Goal: Check status: Check status

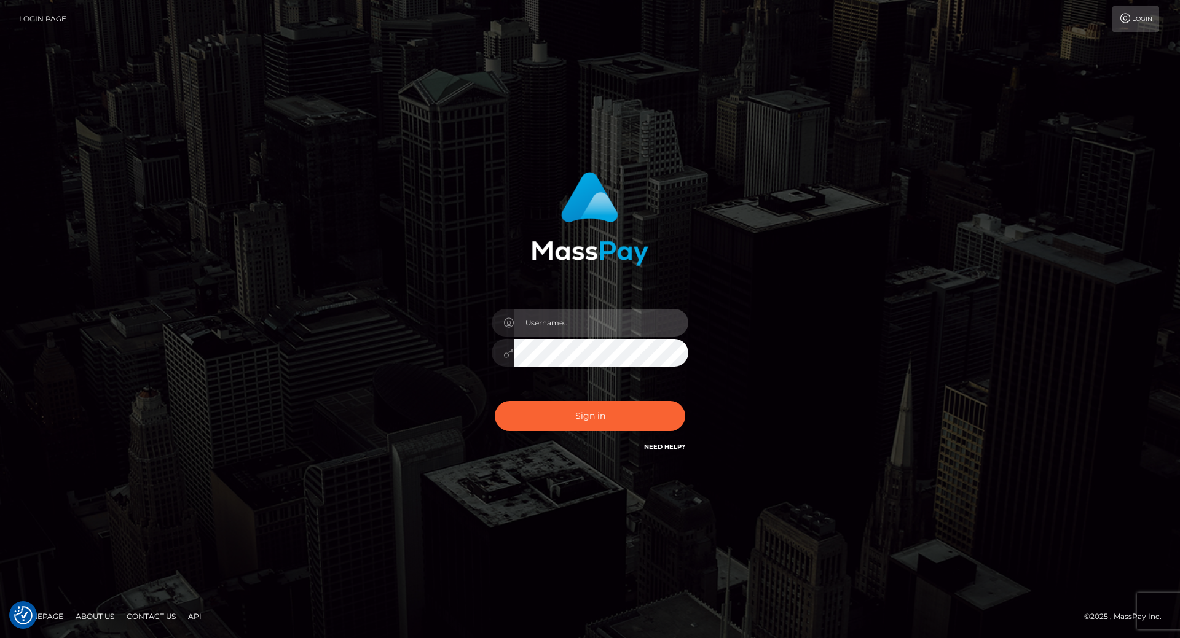
click at [554, 335] on input "text" at bounding box center [601, 323] width 175 height 28
type input "leslie.throne"
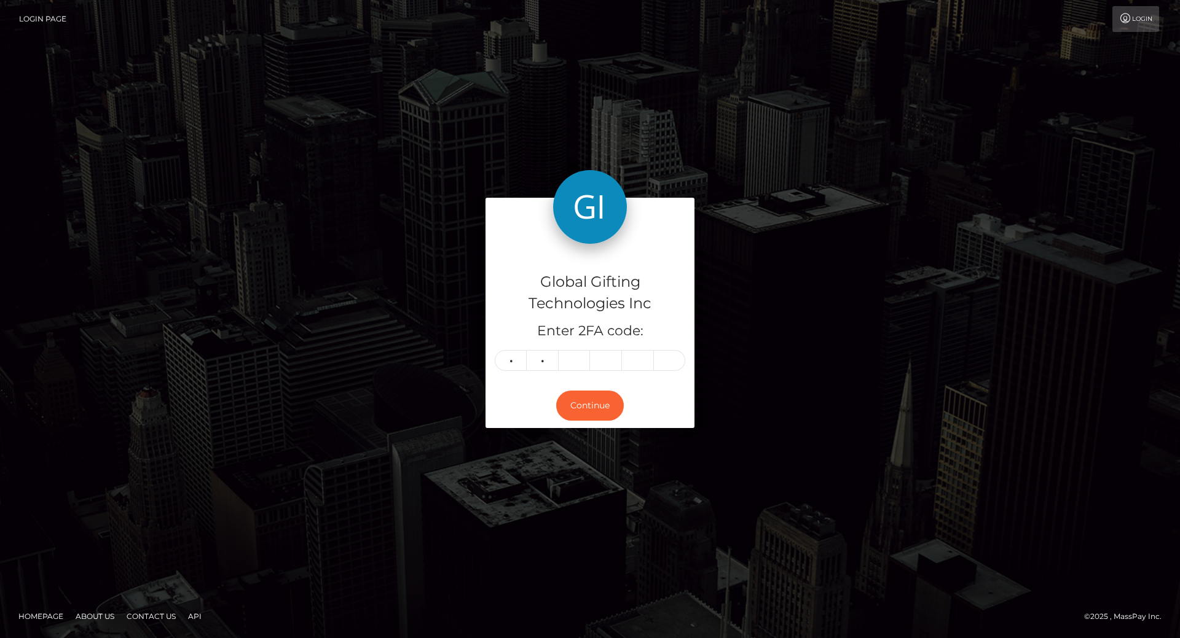
type input "6"
type input "0"
type input "8"
type input "3"
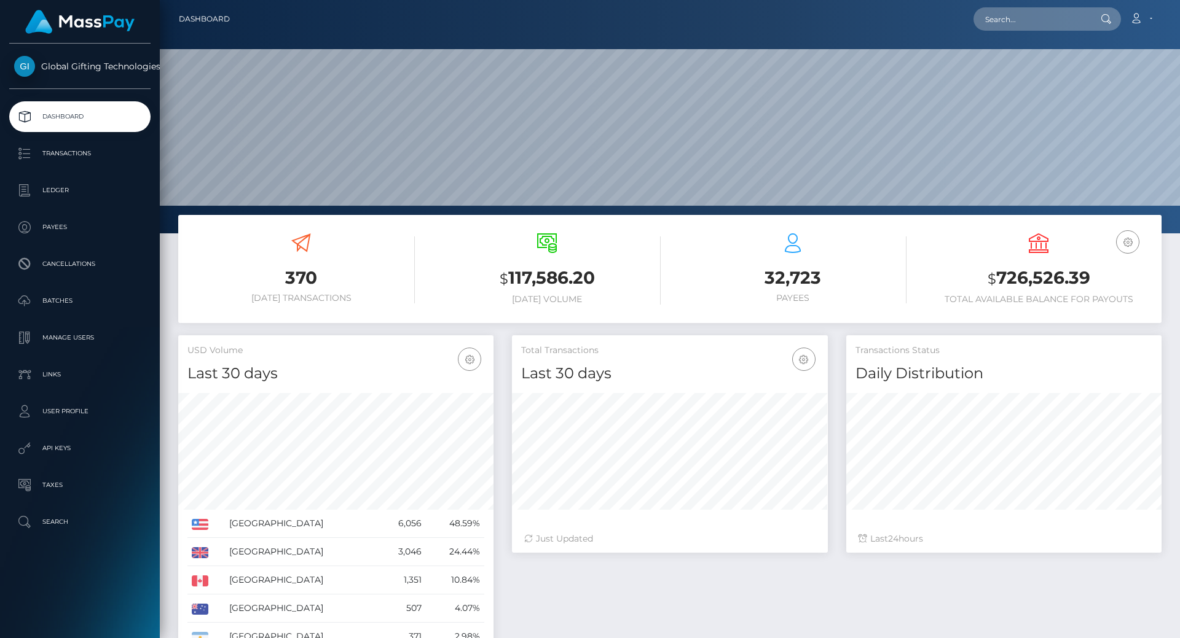
scroll to position [218, 316]
click at [1048, 281] on h3 "$ 726,526.39" at bounding box center [1038, 278] width 227 height 25
copy h3 "726,526.39"
